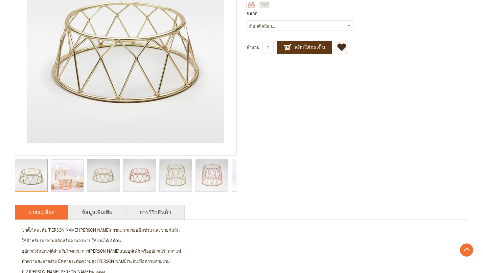
scroll to position [140, 0]
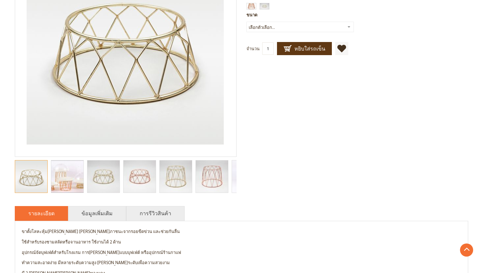
click at [69, 183] on img "catering food display stands, buffet display stands, catering display stands, b…" at bounding box center [67, 177] width 53 height 32
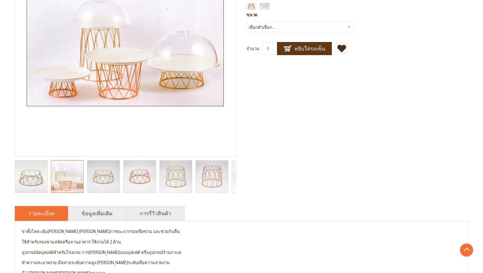
click at [100, 180] on img "catering food display stands, buffet display stands, catering display stands, b…" at bounding box center [103, 177] width 48 height 32
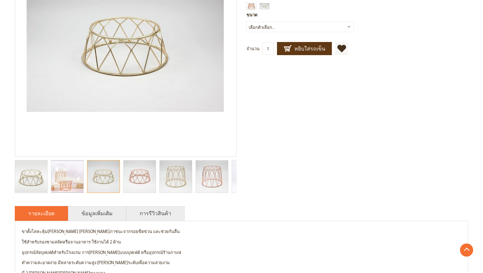
click at [136, 183] on img "catering food display stands, buffet display stands, catering display stands, b…" at bounding box center [140, 177] width 48 height 32
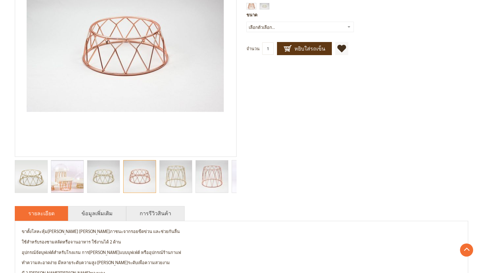
click at [177, 184] on img "catering food display stands, buffet display stands, catering display stands, b…" at bounding box center [176, 177] width 48 height 32
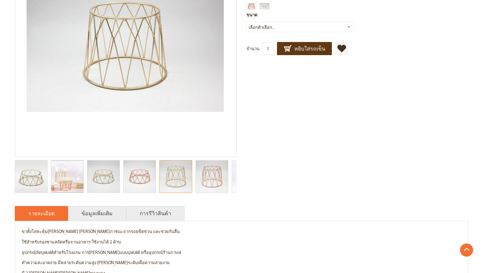
click at [216, 183] on img "catering food display stands, buffet display stands, catering display stands, b…" at bounding box center [212, 177] width 48 height 32
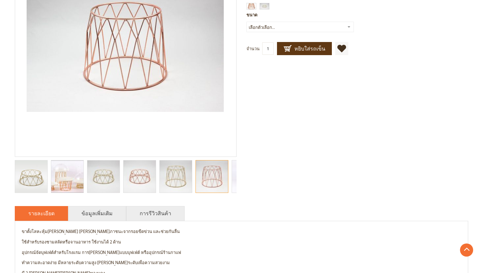
click at [109, 180] on img "catering food display stands, buffet display stands, catering display stands, b…" at bounding box center [103, 177] width 48 height 32
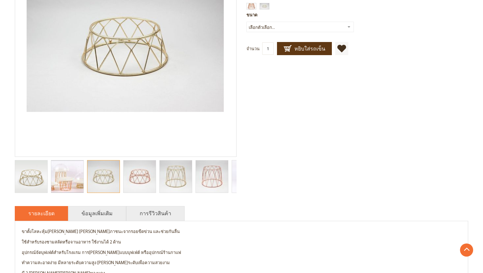
click at [184, 175] on img "catering food display stands, buffet display stands, catering display stands, b…" at bounding box center [176, 177] width 48 height 32
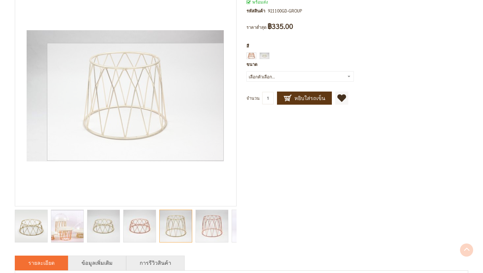
scroll to position [93, 0]
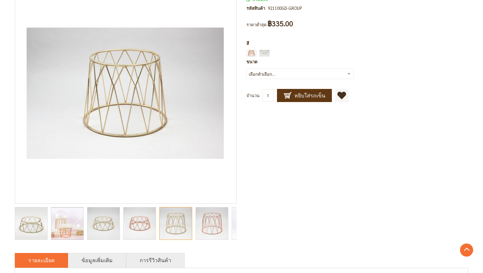
click at [174, 222] on div at bounding box center [175, 223] width 33 height 33
click at [110, 230] on img "catering food display stands, buffet display stands, catering display stands, b…" at bounding box center [103, 224] width 48 height 32
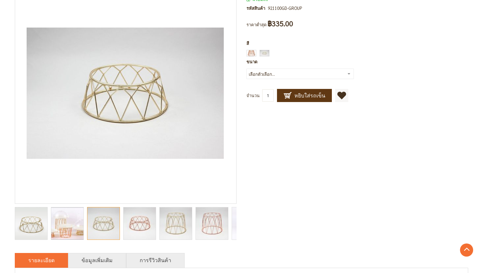
click at [172, 228] on img "catering food display stands, buffet display stands, catering display stands, b…" at bounding box center [176, 224] width 48 height 32
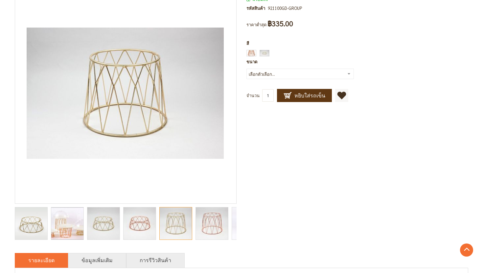
click at [100, 231] on img "catering food display stands, buffet display stands, catering display stands, b…" at bounding box center [103, 224] width 48 height 32
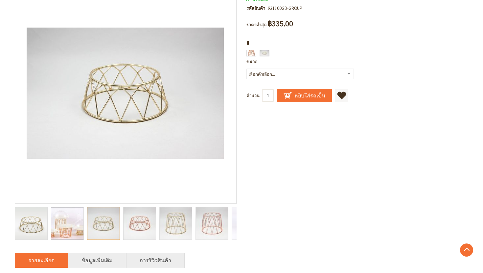
click at [306, 99] on span "หยิบใส่รถเข็น" at bounding box center [304, 96] width 42 height 8
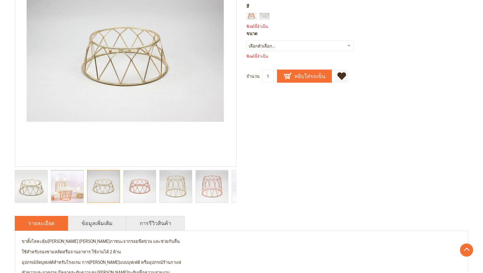
scroll to position [152, 0]
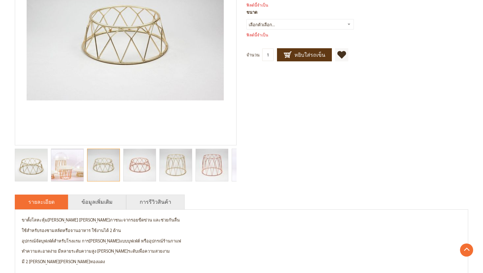
click at [348, 24] on select "เลือกตัวเลือก... 4 นิ้ว 8 นิ้ว 12 [PERSON_NAME]" at bounding box center [299, 24] width 107 height 11
